Goal: Check status: Check status

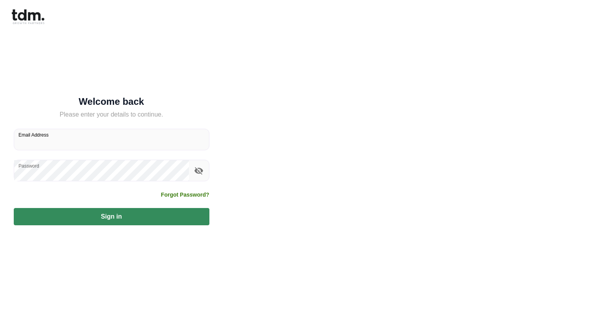
click at [78, 144] on input "Email Address" at bounding box center [111, 139] width 195 height 21
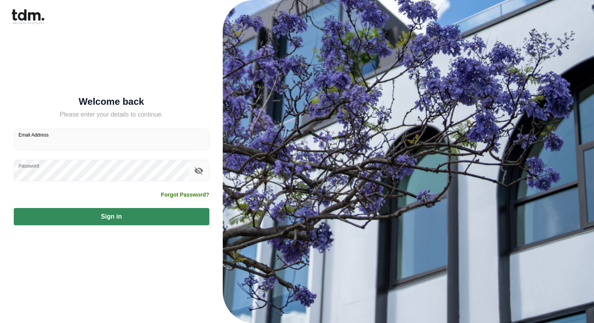
type input "**********"
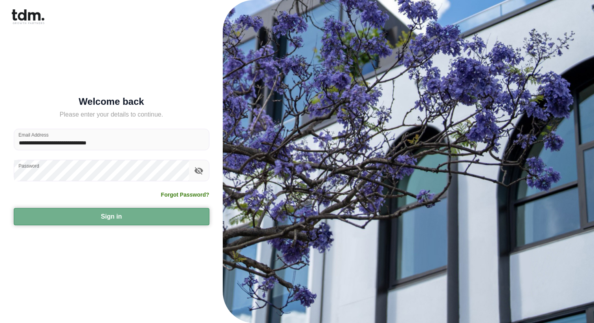
click at [90, 213] on button "Sign in" at bounding box center [112, 216] width 196 height 17
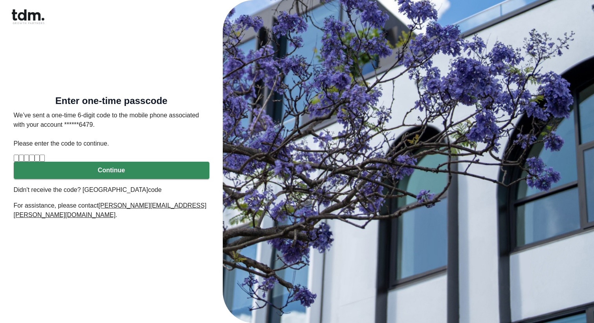
click at [19, 159] on input "Please enter verification code. Digit 1" at bounding box center [16, 158] width 5 height 7
type input "*"
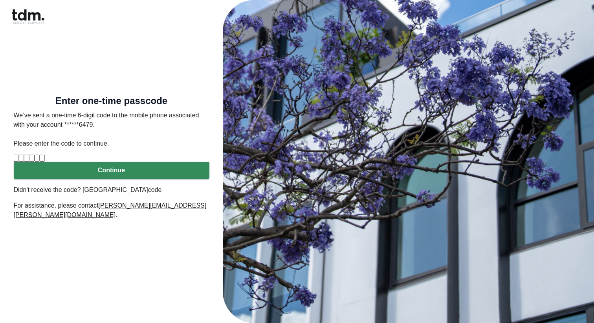
type input "*"
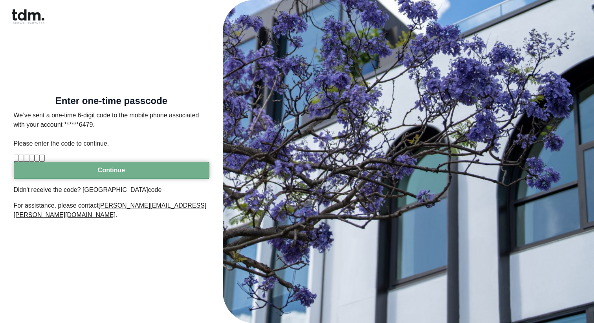
click at [64, 179] on button "Continue" at bounding box center [112, 170] width 196 height 17
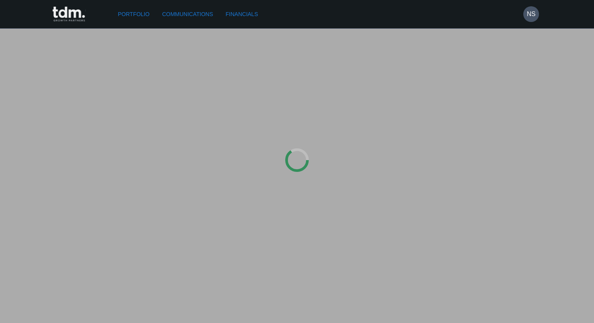
type input "**********"
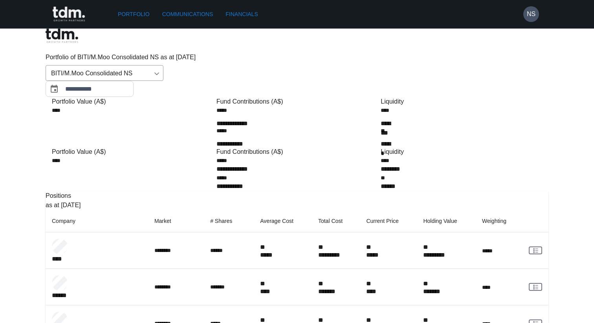
click at [247, 15] on link "Financials" at bounding box center [241, 14] width 38 height 15
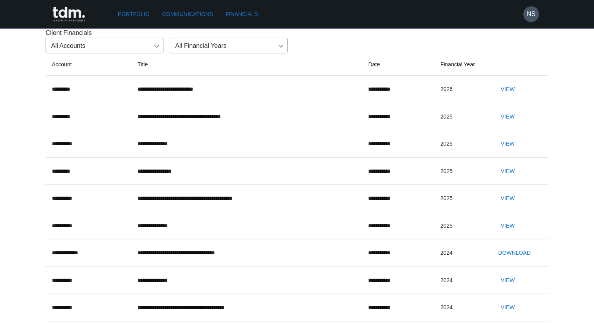
click at [518, 97] on button "View" at bounding box center [507, 89] width 25 height 15
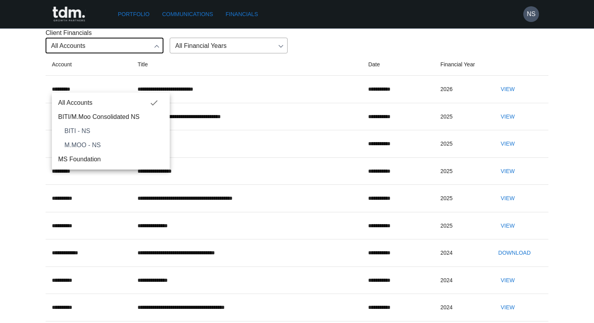
click at [137, 83] on body "**********" at bounding box center [297, 224] width 594 height 449
click at [266, 62] on div at bounding box center [297, 161] width 594 height 323
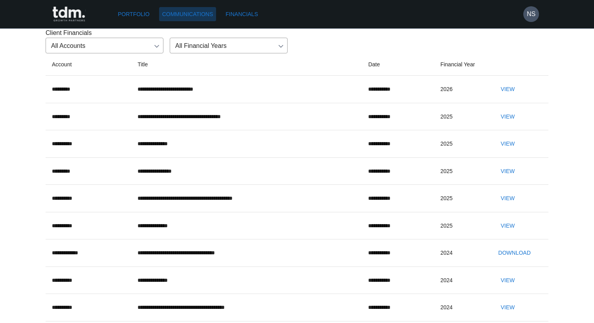
click at [185, 11] on link "Communications" at bounding box center [187, 14] width 57 height 15
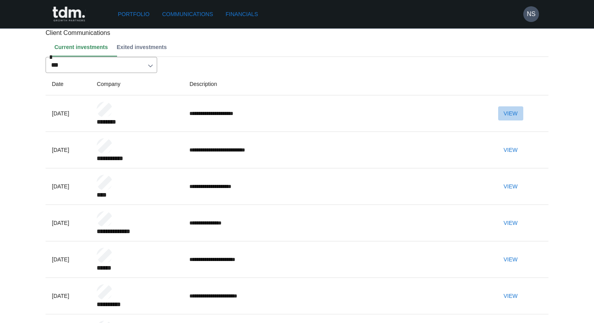
click at [523, 121] on button "View" at bounding box center [510, 113] width 25 height 15
click at [138, 15] on link "Portfolio" at bounding box center [134, 14] width 38 height 15
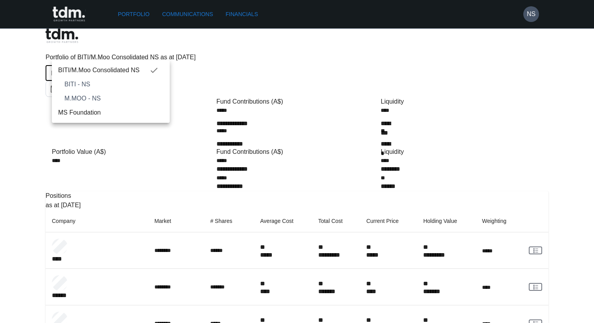
click at [235, 59] on div at bounding box center [297, 161] width 594 height 323
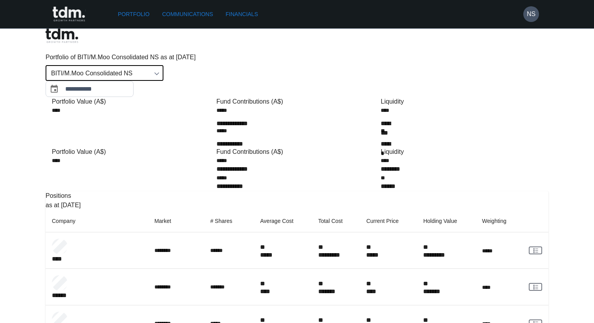
click at [256, 15] on link "Financials" at bounding box center [241, 14] width 38 height 15
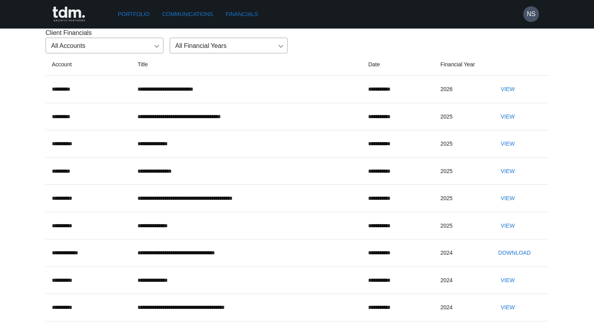
click at [511, 151] on button "View" at bounding box center [507, 144] width 25 height 15
click at [128, 11] on link "Portfolio" at bounding box center [134, 14] width 38 height 15
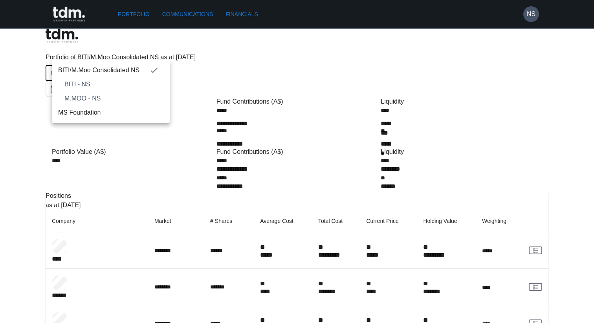
click at [250, 15] on div at bounding box center [297, 161] width 594 height 323
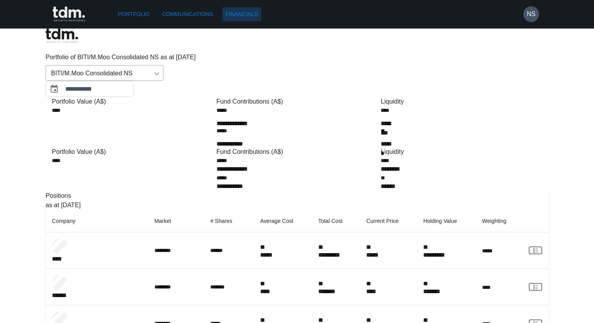
click at [250, 16] on link "Financials" at bounding box center [241, 14] width 38 height 15
